Goal: Complete application form: Complete application form

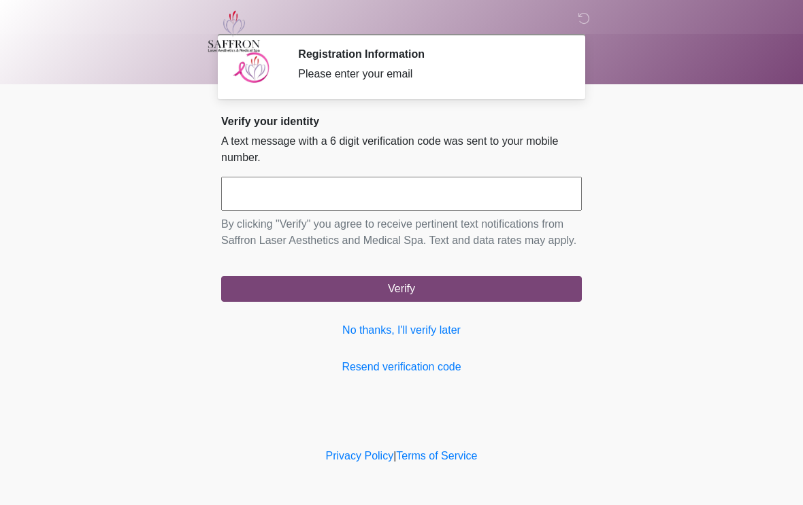
scroll to position [1, 0]
click at [513, 199] on input "text" at bounding box center [401, 194] width 360 height 34
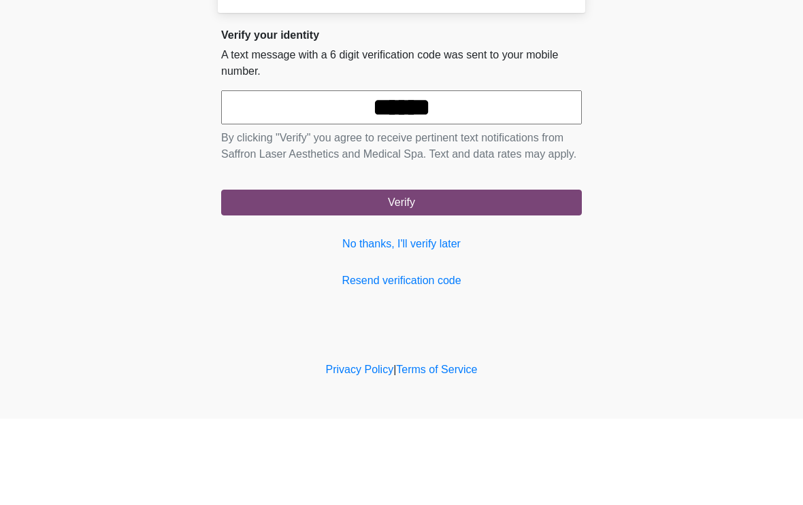
type input "******"
click at [554, 276] on button "Verify" at bounding box center [401, 289] width 360 height 26
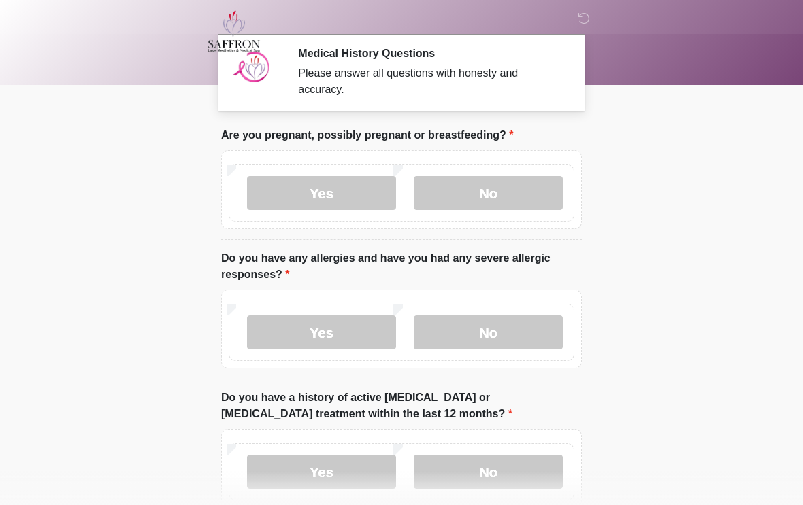
click at [490, 197] on label "No" at bounding box center [488, 193] width 149 height 34
click at [498, 328] on label "No" at bounding box center [488, 333] width 149 height 34
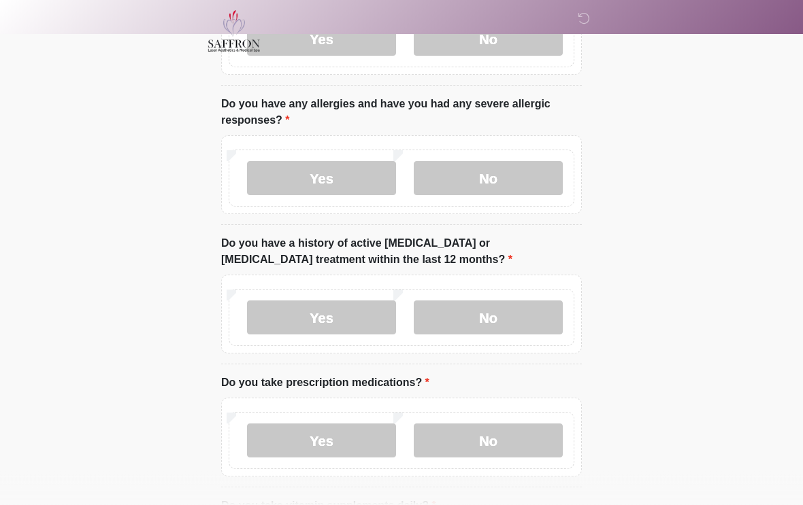
scroll to position [160, 0]
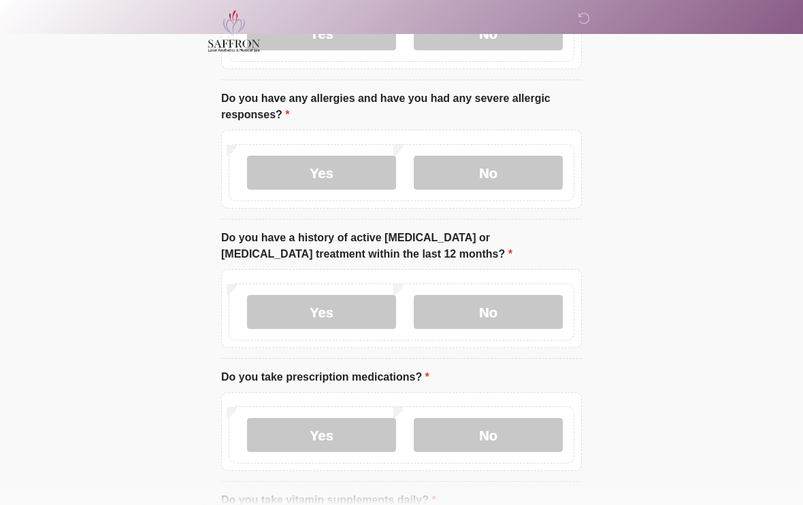
click at [511, 326] on label "No" at bounding box center [488, 313] width 149 height 34
click at [522, 434] on label "No" at bounding box center [488, 435] width 149 height 34
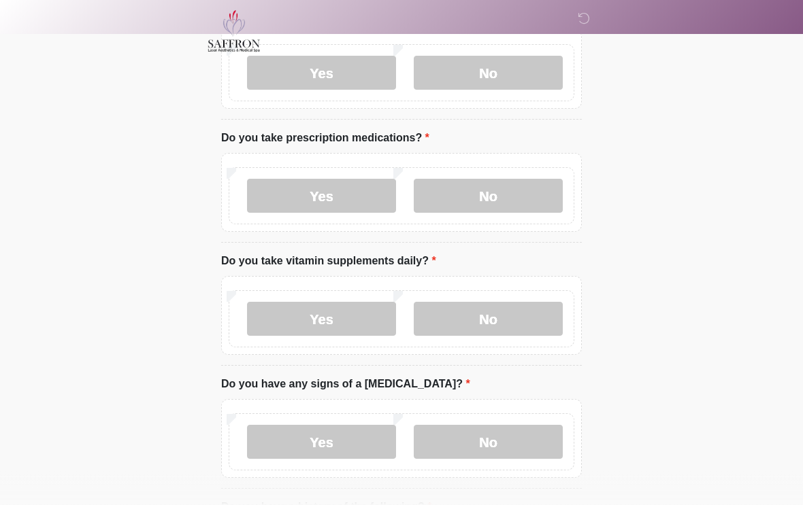
click at [502, 324] on label "No" at bounding box center [488, 320] width 149 height 34
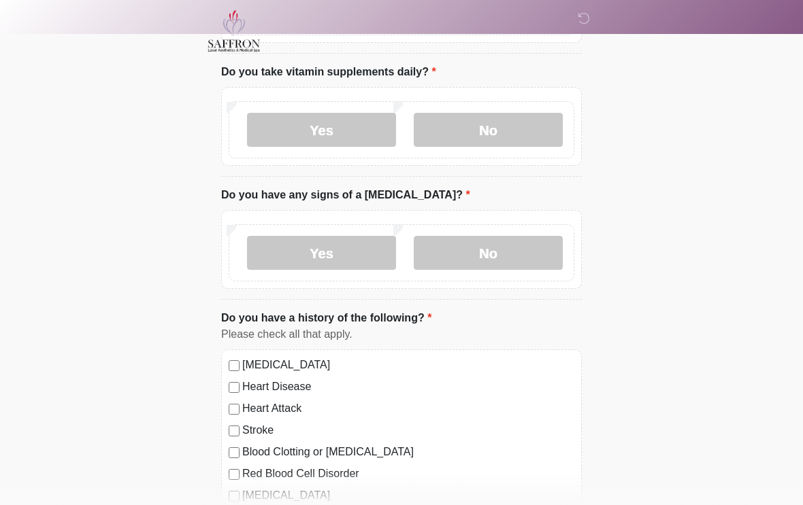
scroll to position [608, 0]
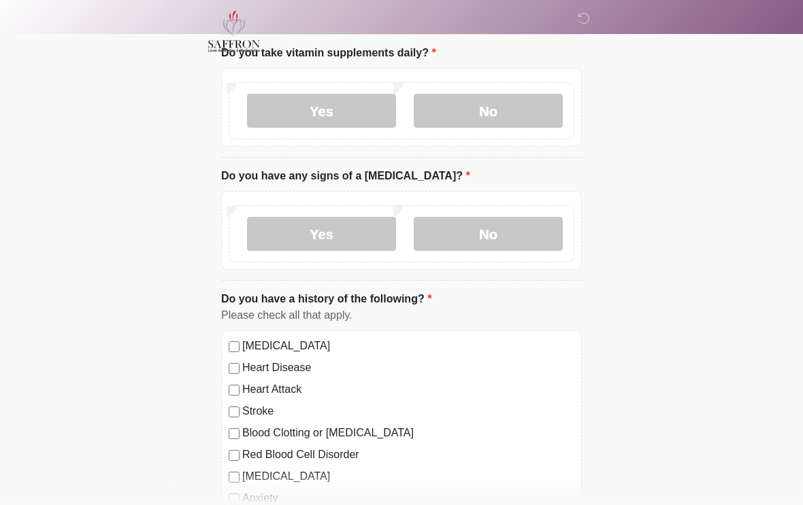
click at [525, 235] on label "No" at bounding box center [488, 234] width 149 height 34
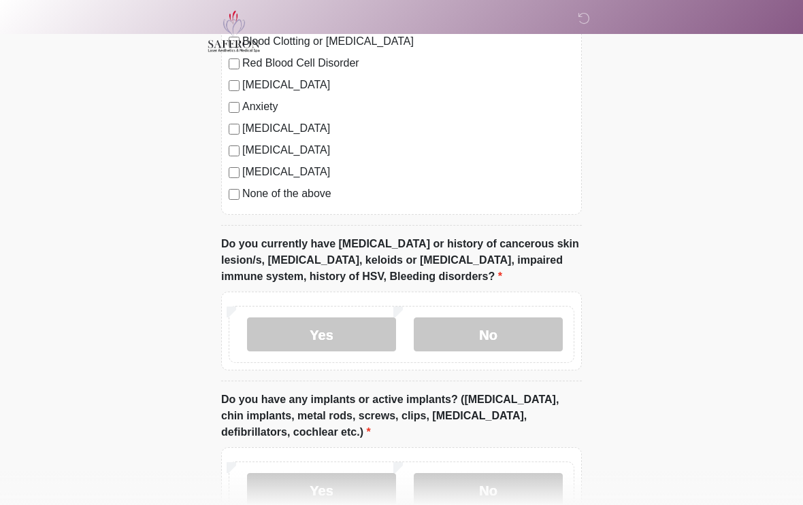
scroll to position [1010, 0]
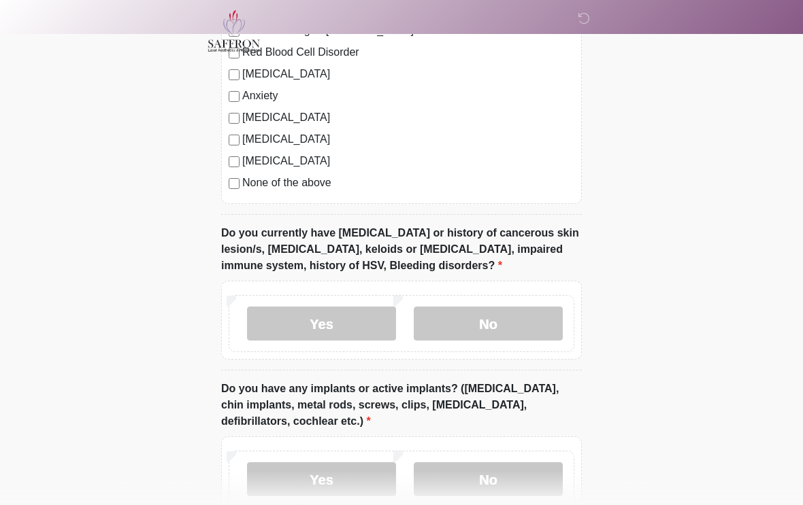
click at [517, 331] on label "No" at bounding box center [488, 324] width 149 height 34
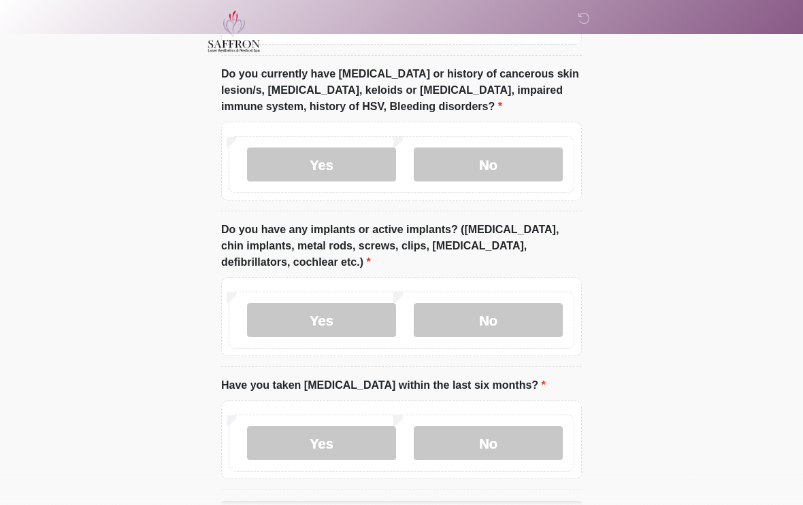
scroll to position [1185, 0]
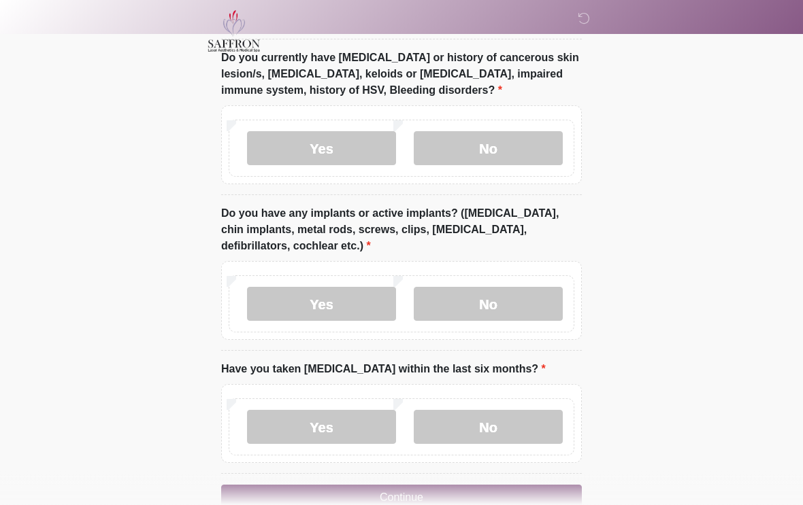
click at [338, 301] on label "Yes" at bounding box center [321, 305] width 149 height 34
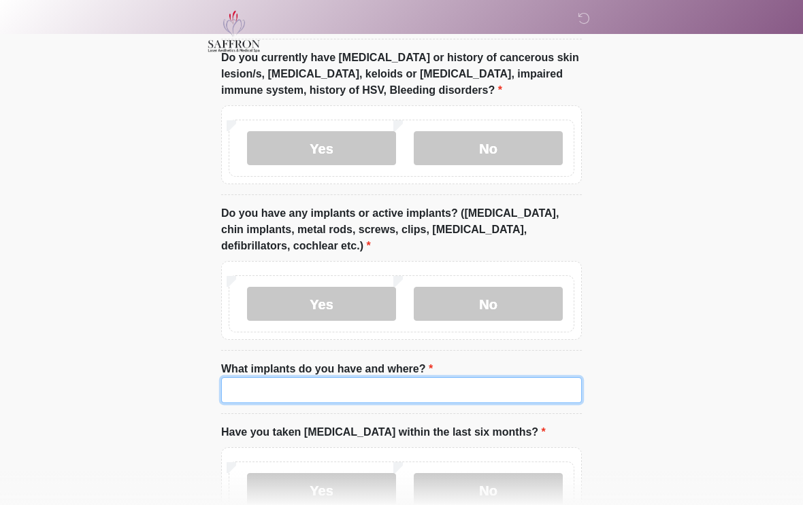
click at [399, 399] on input "What implants do you have and where?" at bounding box center [401, 390] width 360 height 26
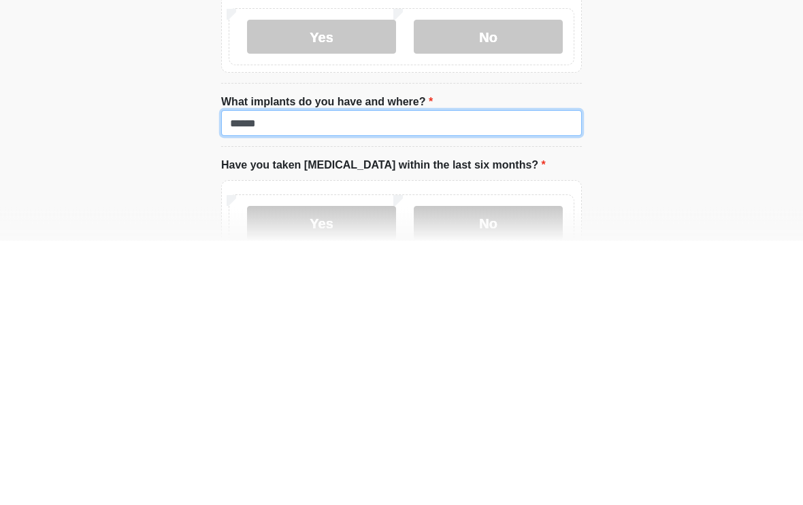
type input "******"
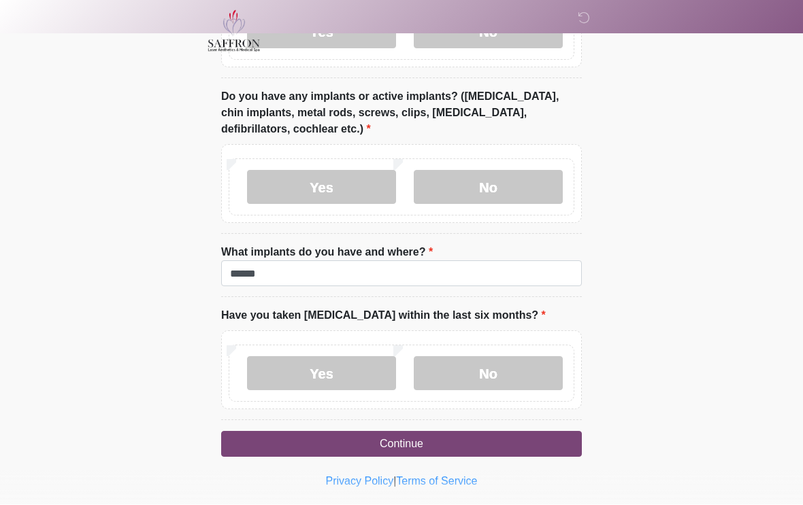
click at [483, 370] on label "No" at bounding box center [488, 374] width 149 height 34
click at [504, 440] on button "Continue" at bounding box center [401, 445] width 360 height 26
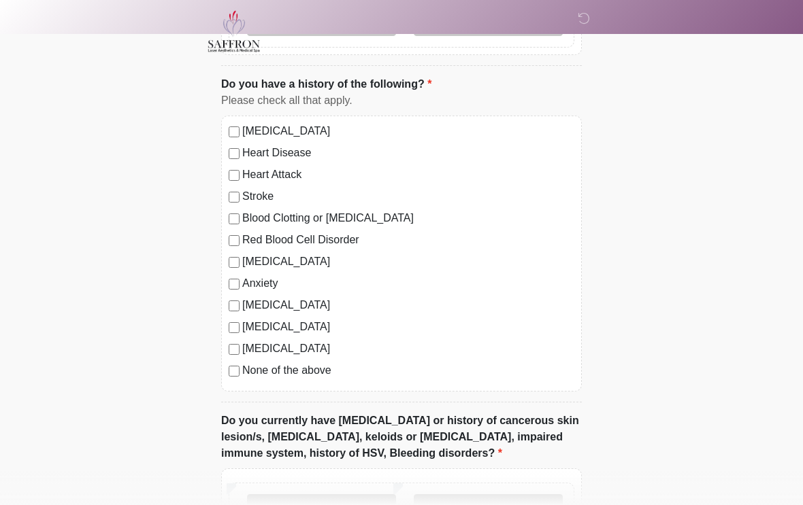
scroll to position [0, 0]
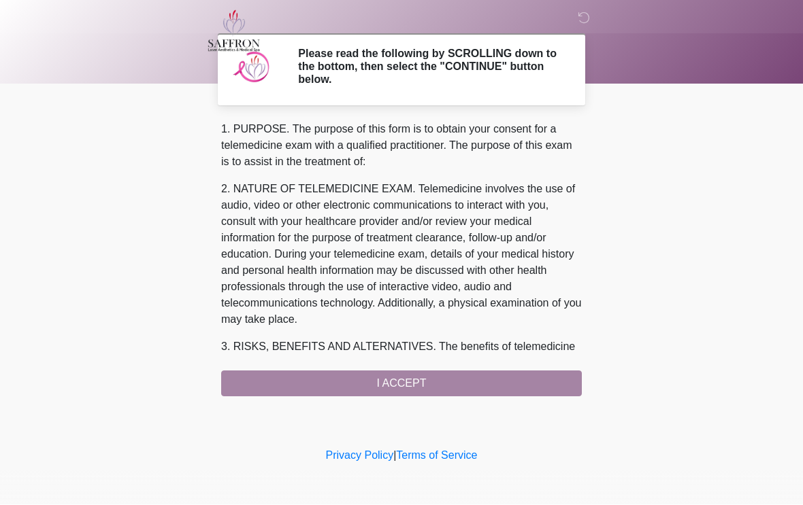
click at [433, 385] on div "1. PURPOSE. The purpose of this form is to obtain your consent for a telemedici…" at bounding box center [401, 259] width 360 height 275
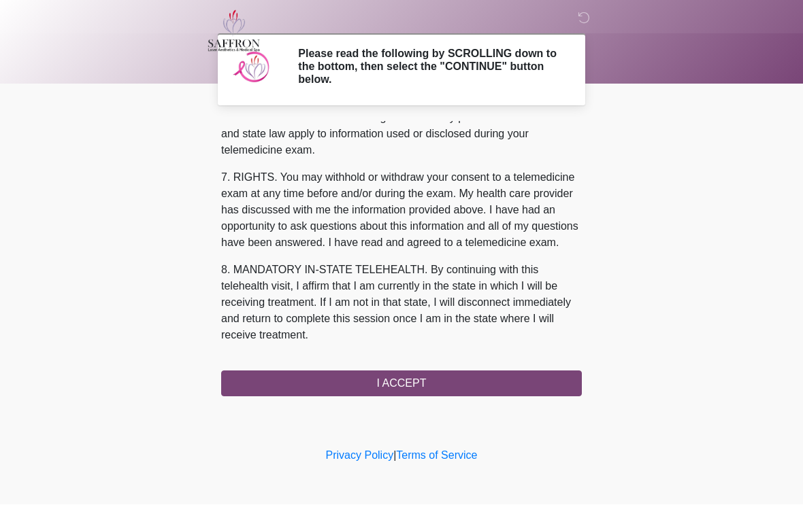
scroll to position [588, 0]
click at [398, 388] on button "I ACCEPT" at bounding box center [401, 384] width 360 height 26
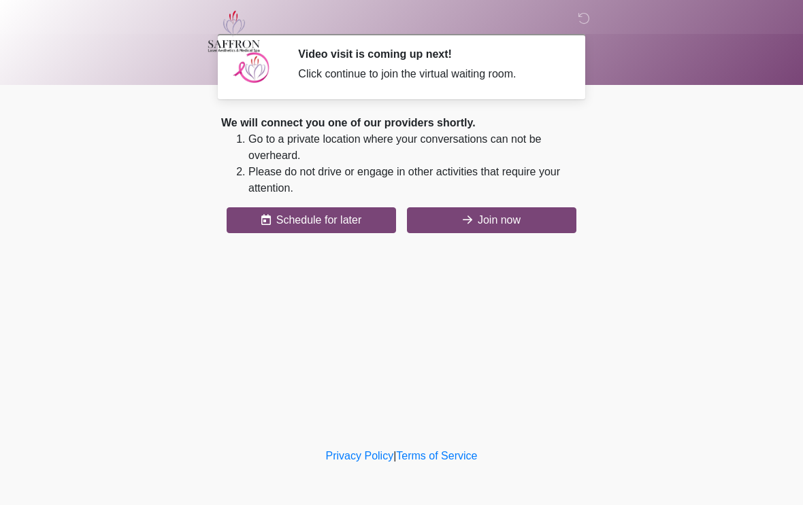
click at [510, 220] on button "Join now" at bounding box center [491, 220] width 169 height 26
